Goal: Information Seeking & Learning: Find specific fact

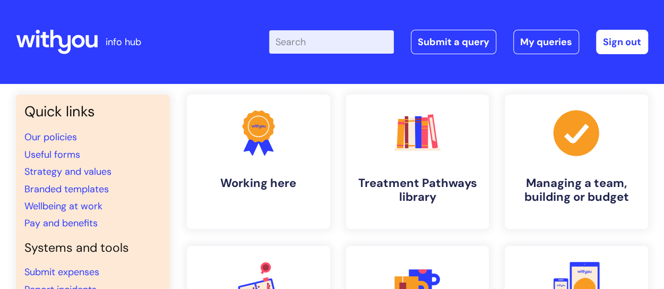
click at [328, 45] on input "Enter your search term here..." at bounding box center [331, 41] width 125 height 23
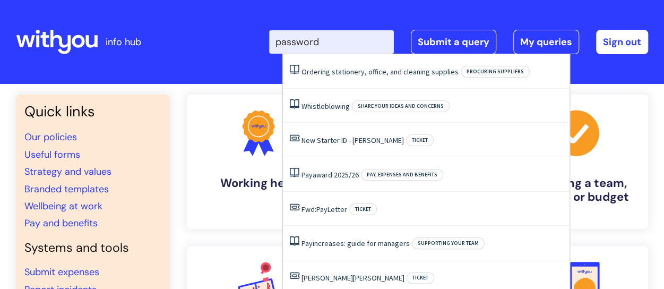
type input "passwords"
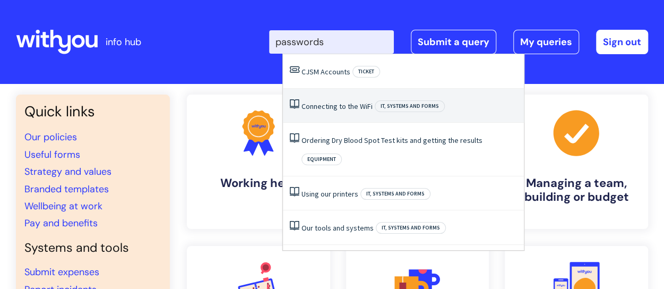
click at [332, 106] on link "Connecting to the WiFi" at bounding box center [337, 106] width 71 height 10
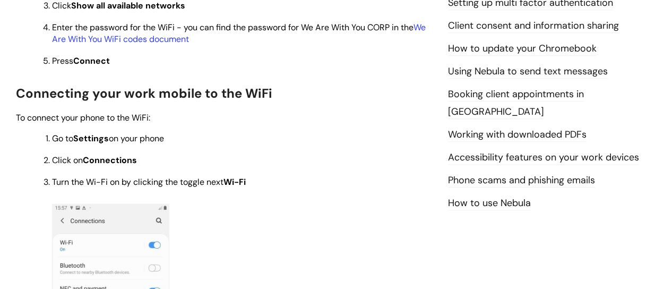
scroll to position [478, 0]
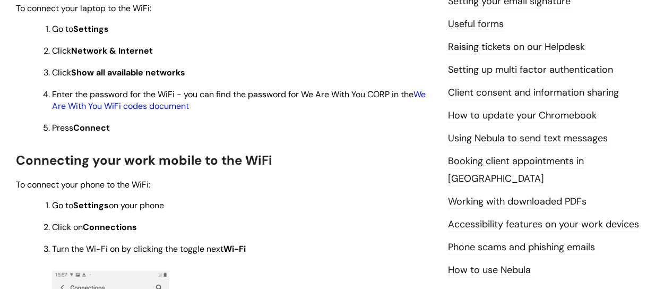
click at [168, 109] on link "We Are With You WiFi codes document" at bounding box center [239, 100] width 374 height 23
